Goal: Task Accomplishment & Management: Manage account settings

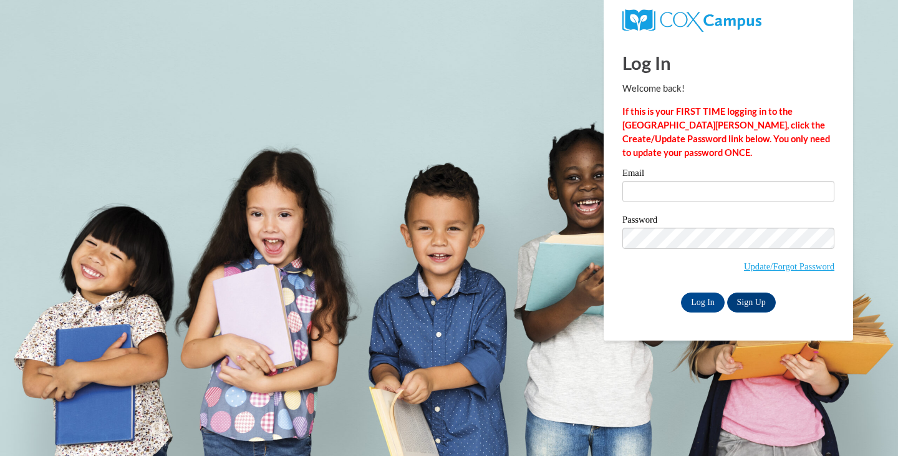
click at [631, 203] on div "Email" at bounding box center [728, 189] width 212 height 43
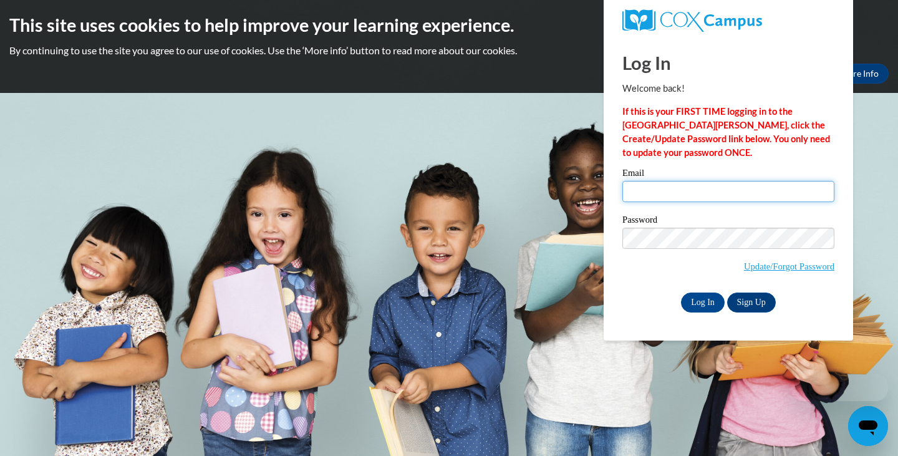
click at [639, 191] on input "Email" at bounding box center [728, 191] width 212 height 21
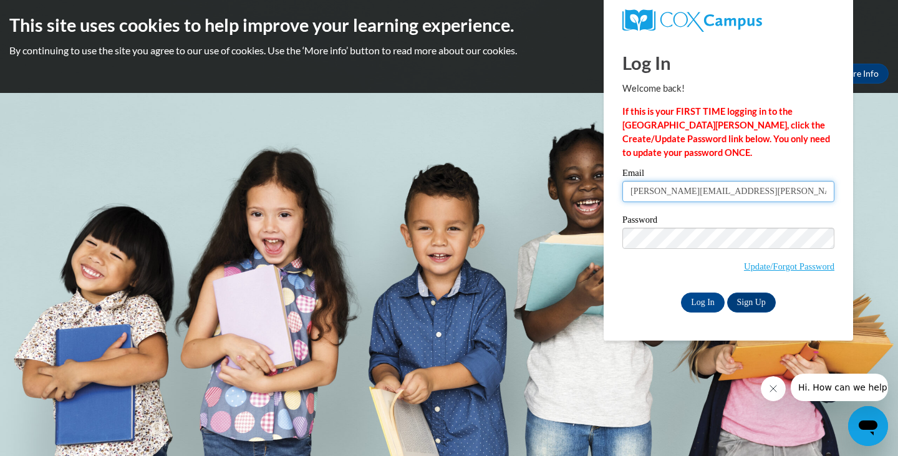
type input "sarah.marchena@gmail.com"
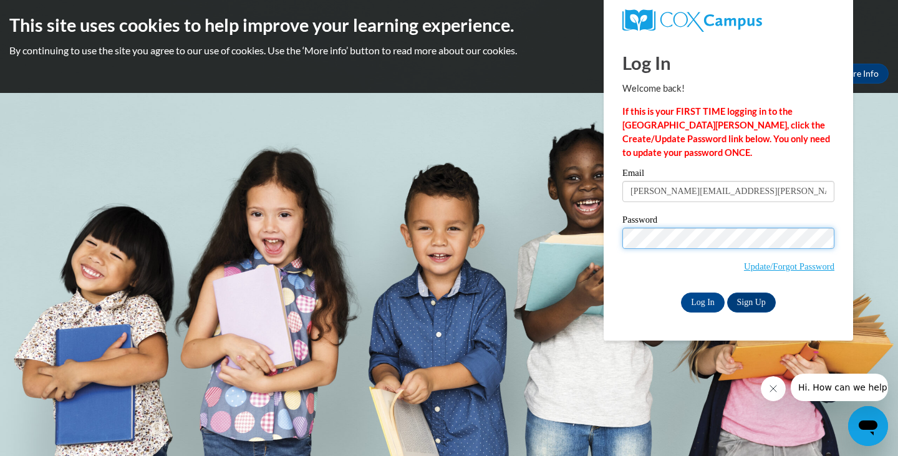
click at [681, 292] on input "Log In" at bounding box center [703, 302] width 44 height 20
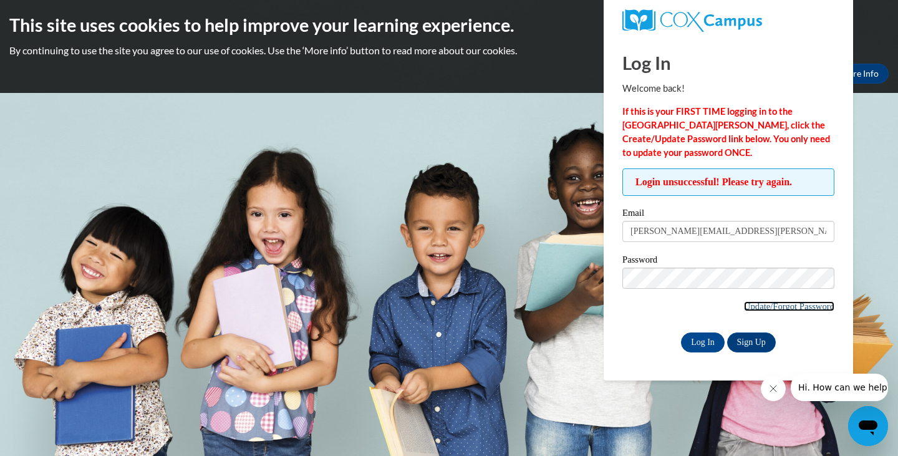
click at [778, 308] on link "Update/Forgot Password" at bounding box center [789, 306] width 90 height 10
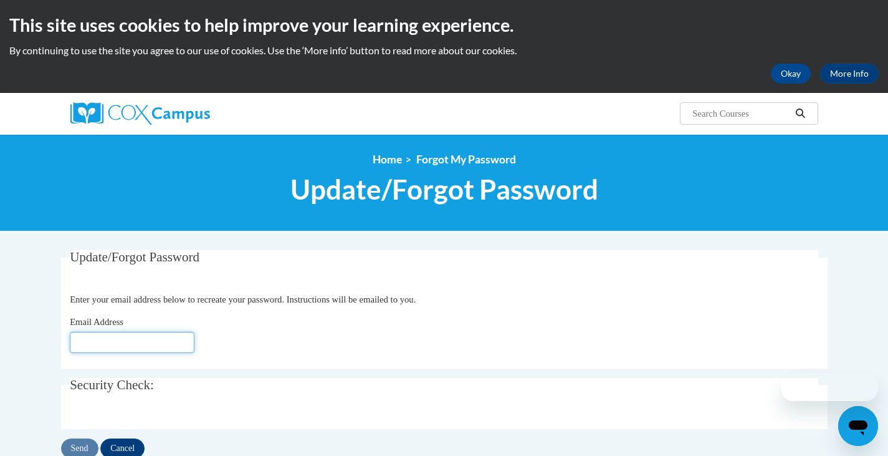
click at [177, 345] on input "Email Address" at bounding box center [132, 342] width 125 height 21
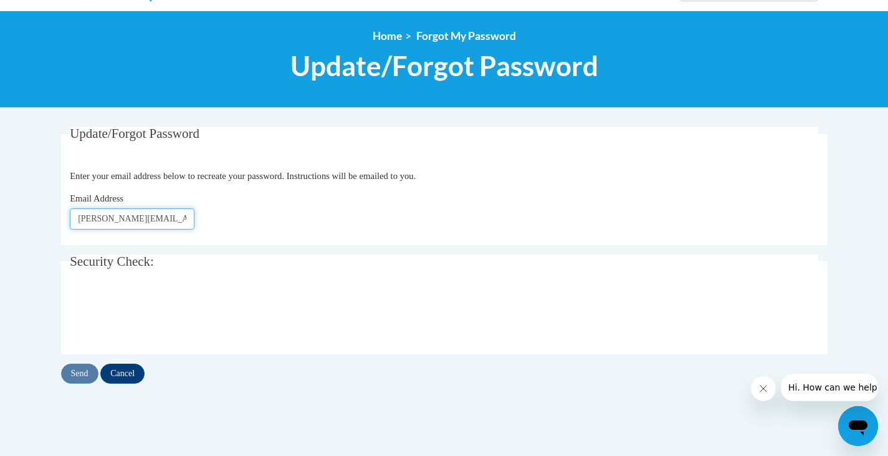
scroll to position [125, 0]
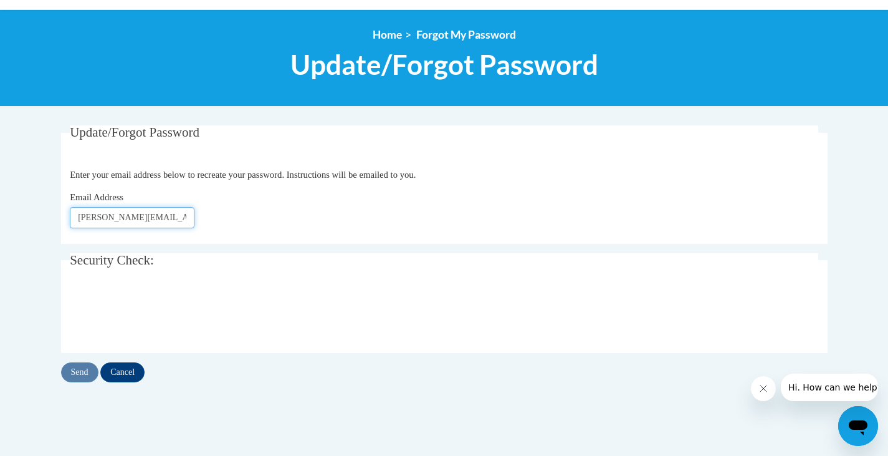
type input "[PERSON_NAME][EMAIL_ADDRESS][PERSON_NAME][DOMAIN_NAME]"
click at [89, 380] on input "Send" at bounding box center [79, 372] width 37 height 20
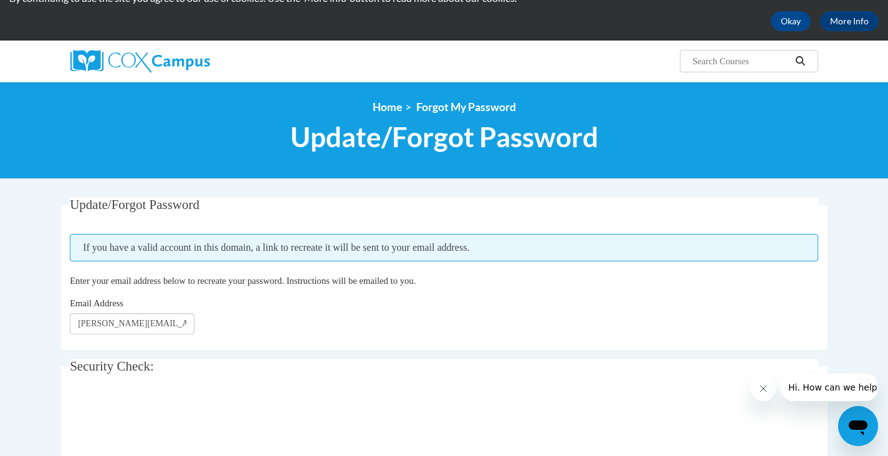
scroll to position [125, 0]
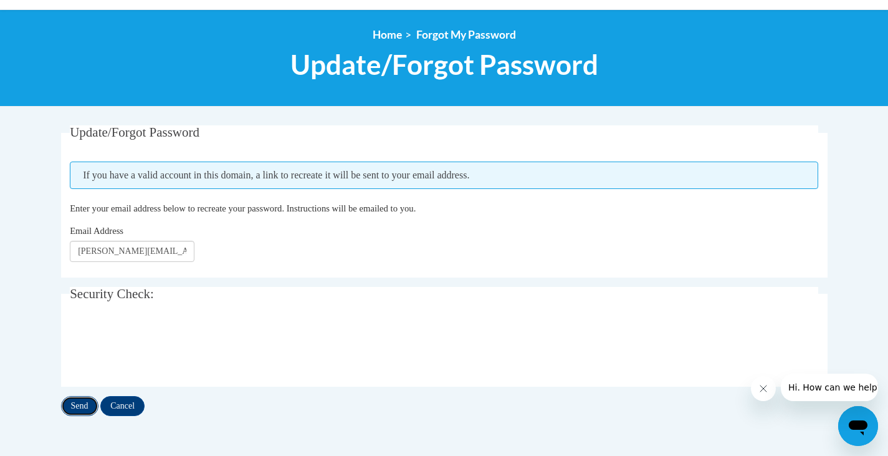
click at [78, 406] on input "Send" at bounding box center [79, 406] width 37 height 20
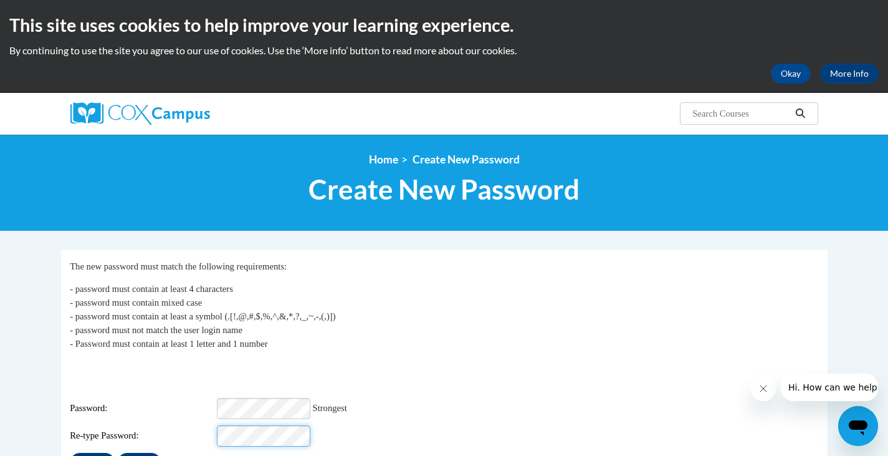
click at [70, 453] on input "Submit" at bounding box center [92, 463] width 45 height 20
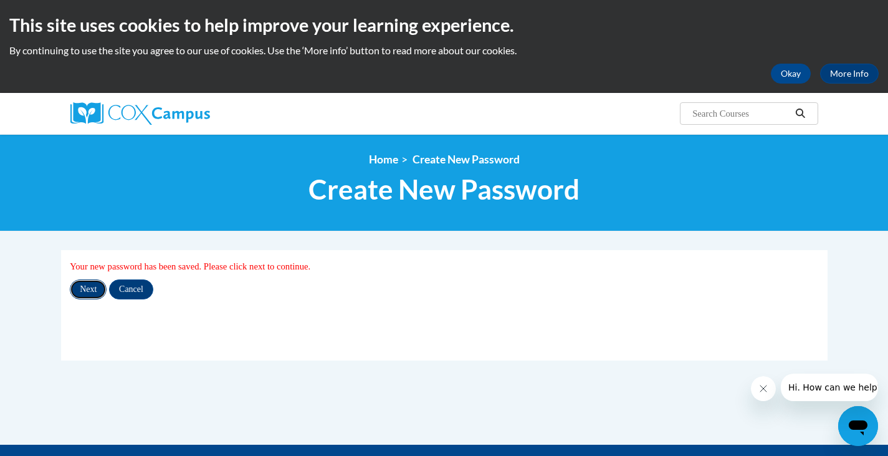
click at [88, 294] on input "Next" at bounding box center [88, 289] width 37 height 20
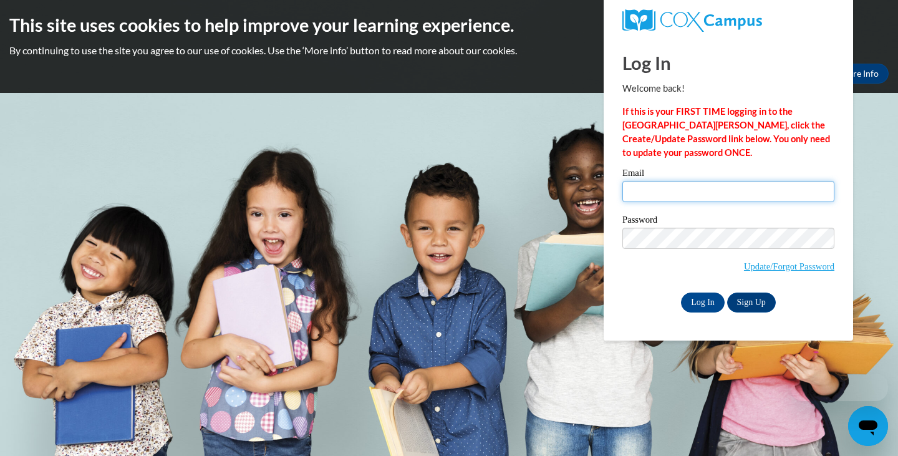
click at [639, 189] on input "Email" at bounding box center [728, 191] width 212 height 21
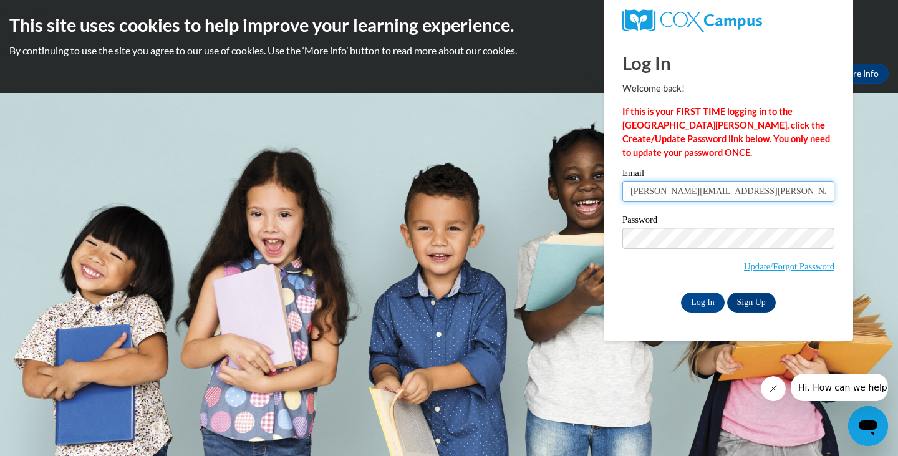
type input "[PERSON_NAME][EMAIL_ADDRESS][PERSON_NAME][DOMAIN_NAME]"
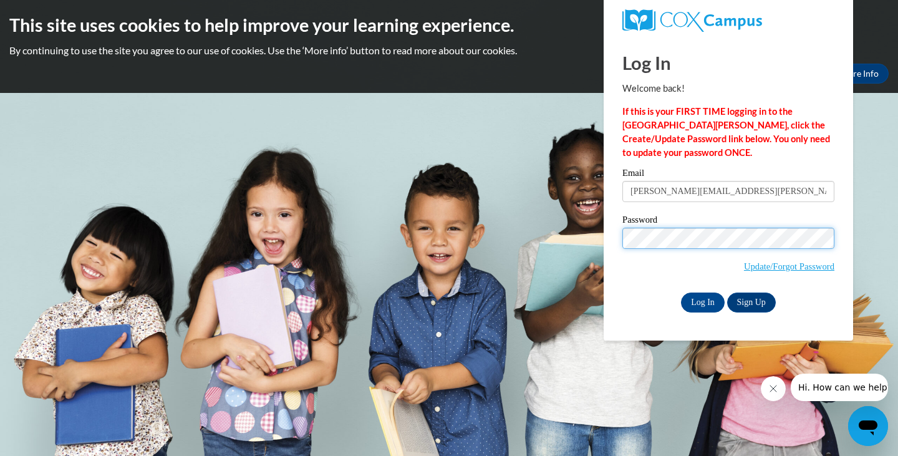
click at [681, 292] on input "Log In" at bounding box center [703, 302] width 44 height 20
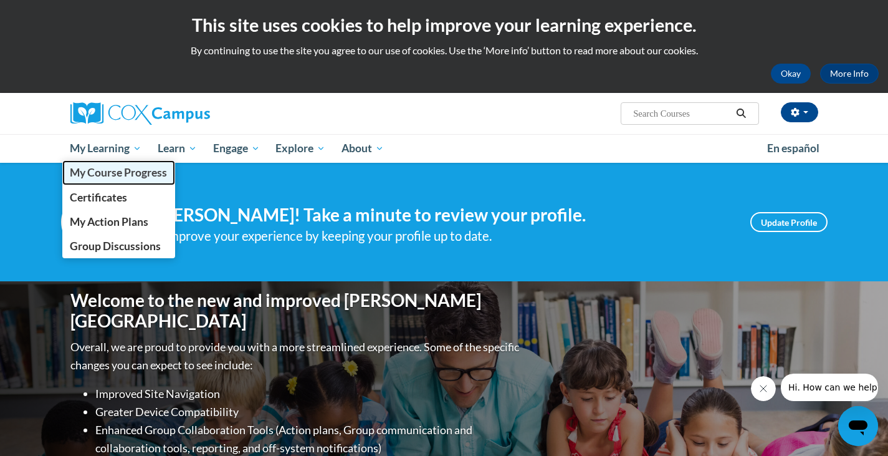
click at [120, 171] on span "My Course Progress" at bounding box center [118, 172] width 97 height 13
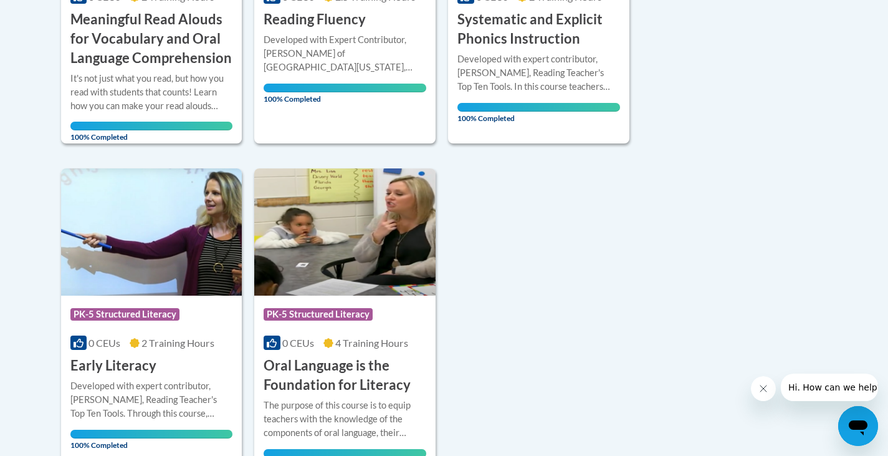
scroll to position [499, 0]
